Goal: Task Accomplishment & Management: Use online tool/utility

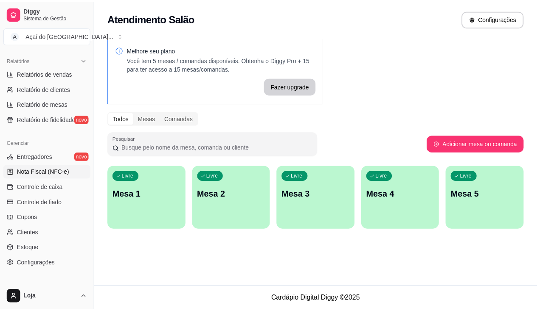
scroll to position [214, 0]
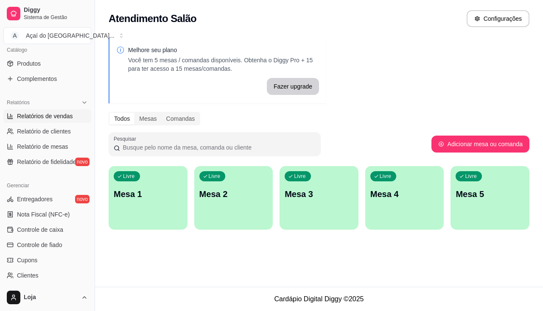
click at [50, 113] on span "Relatórios de vendas" at bounding box center [45, 116] width 56 height 8
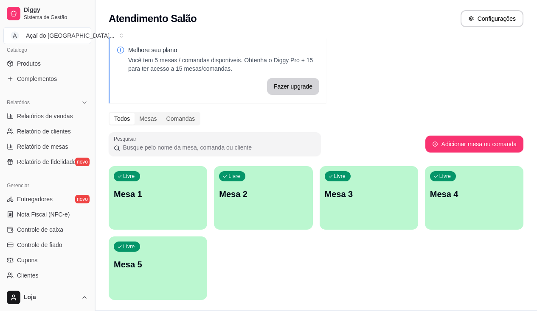
select select "ALL"
select select "0"
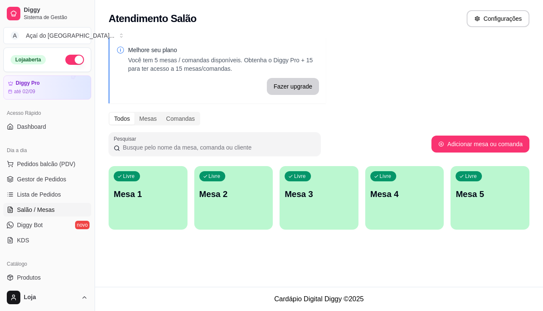
click at [162, 199] on p "Mesa 1" at bounding box center [148, 194] width 69 height 12
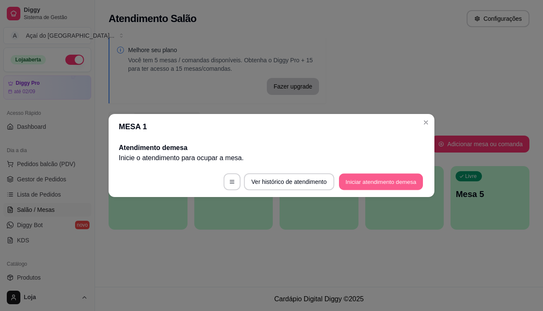
click at [378, 183] on button "Iniciar atendimento de mesa" at bounding box center [381, 182] width 84 height 17
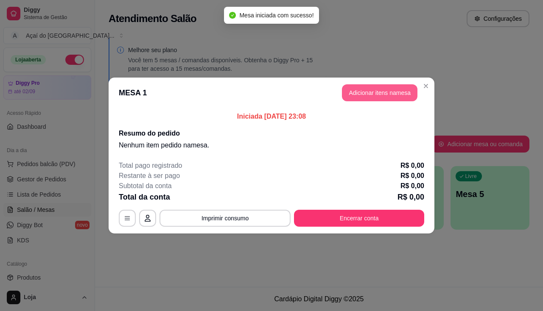
click at [400, 95] on button "Adicionar itens na mesa" at bounding box center [380, 92] width 76 height 17
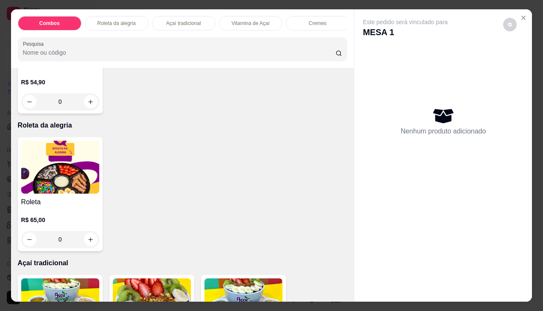
scroll to position [424, 0]
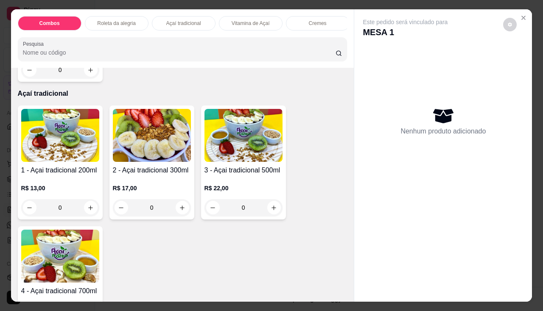
click at [213, 190] on p "R$ 22,00" at bounding box center [243, 188] width 78 height 8
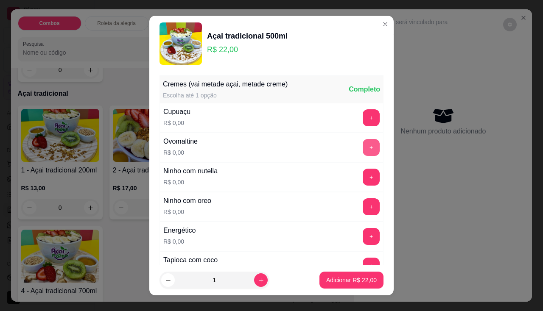
scroll to position [127, 0]
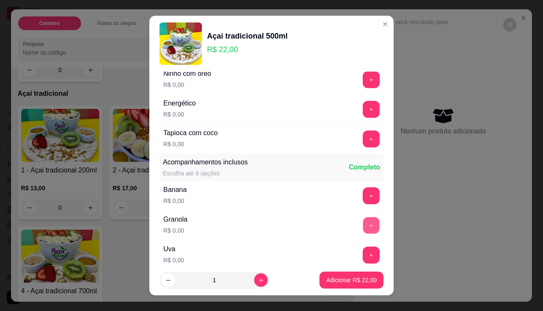
click at [363, 218] on button "+" at bounding box center [371, 225] width 17 height 17
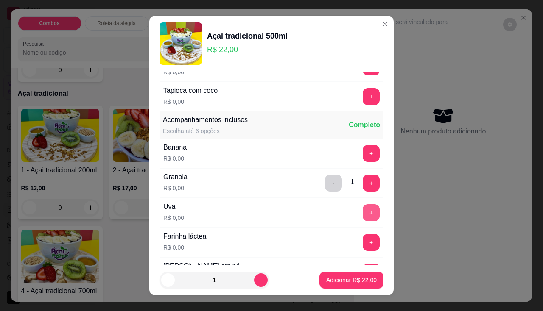
scroll to position [212, 0]
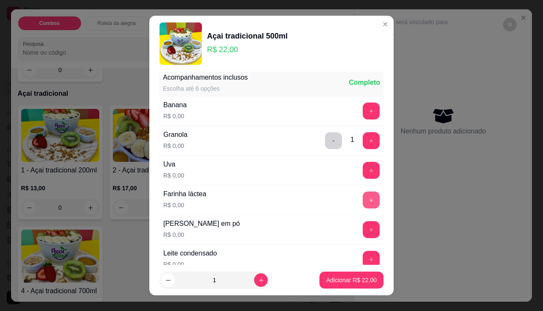
click at [363, 201] on button "+" at bounding box center [371, 200] width 17 height 17
click at [367, 222] on div "+" at bounding box center [371, 229] width 24 height 17
click at [363, 227] on button "+" at bounding box center [371, 229] width 17 height 17
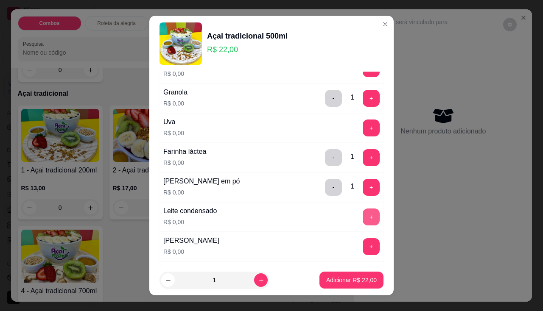
click at [363, 215] on button "+" at bounding box center [371, 217] width 17 height 17
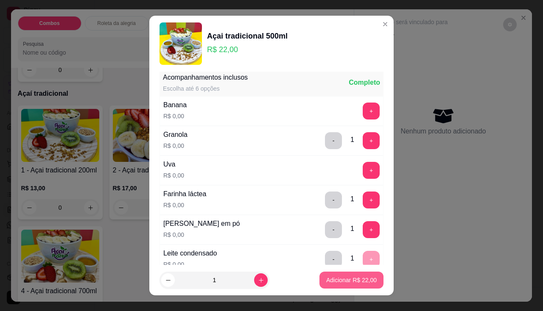
click at [346, 276] on button "Adicionar R$ 22,00" at bounding box center [351, 280] width 64 height 17
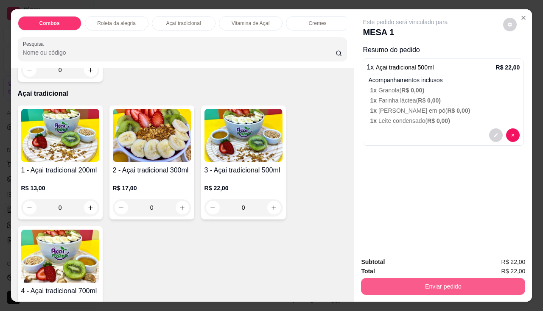
click at [370, 278] on button "Enviar pedido" at bounding box center [443, 286] width 164 height 17
click at [381, 283] on button "Enviar pedido" at bounding box center [443, 286] width 164 height 17
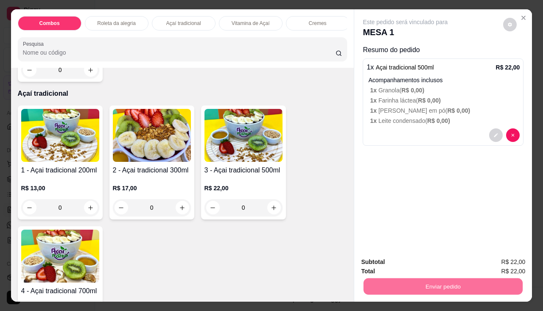
click at [384, 268] on button "Não registrar e enviar pedido" at bounding box center [415, 263] width 88 height 16
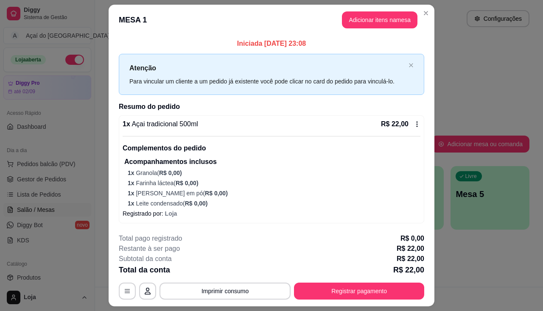
scroll to position [22, 0]
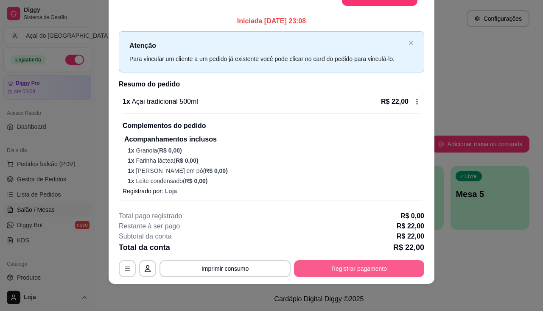
click at [338, 274] on button "Registrar pagamento" at bounding box center [359, 268] width 130 height 17
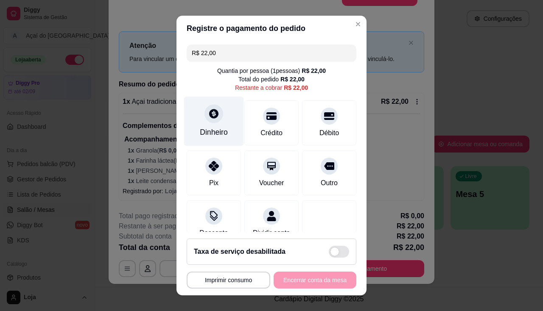
click at [216, 129] on div "Dinheiro" at bounding box center [214, 132] width 28 height 11
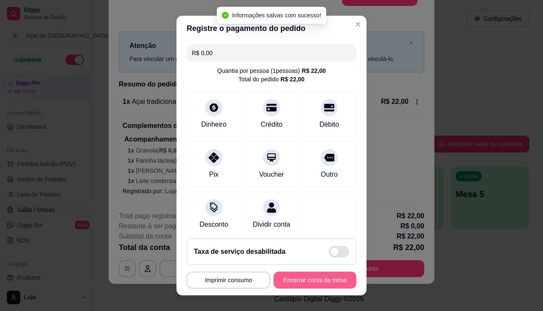
type input "R$ 0,00"
click at [306, 288] on button "Encerrar conta da mesa" at bounding box center [315, 280] width 83 height 17
